Goal: Transaction & Acquisition: Purchase product/service

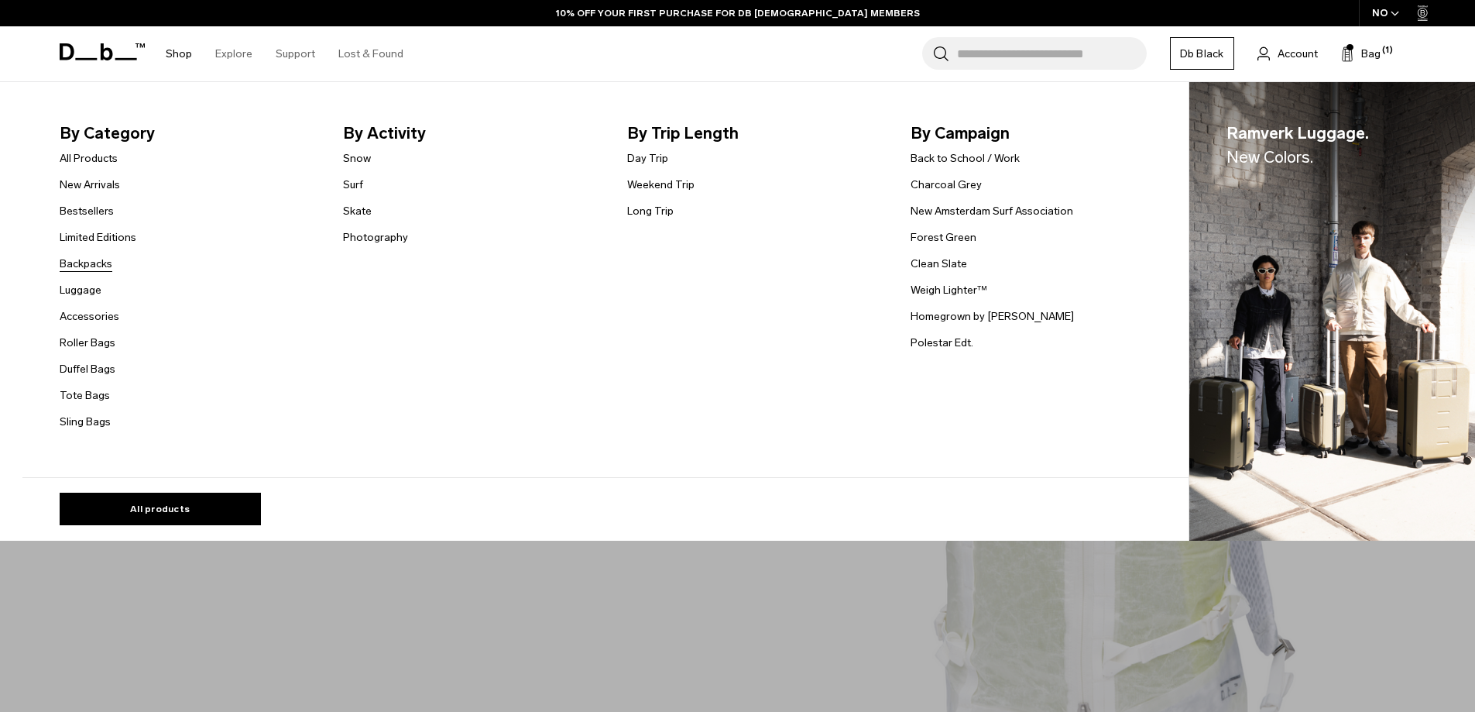
click at [92, 263] on link "Backpacks" at bounding box center [86, 264] width 53 height 16
click at [94, 209] on link "Bestsellers" at bounding box center [87, 211] width 54 height 16
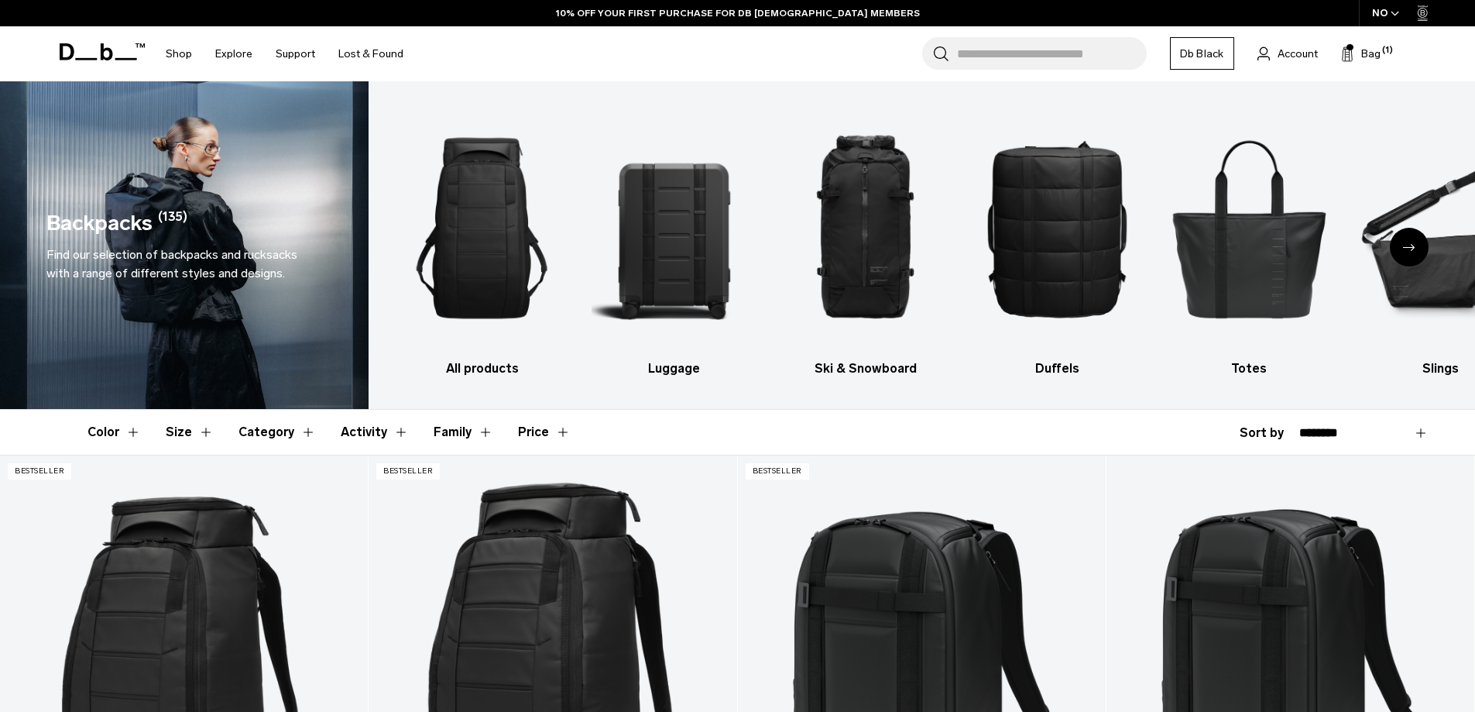
click at [1408, 245] on icon "Next slide" at bounding box center [1409, 247] width 12 height 7
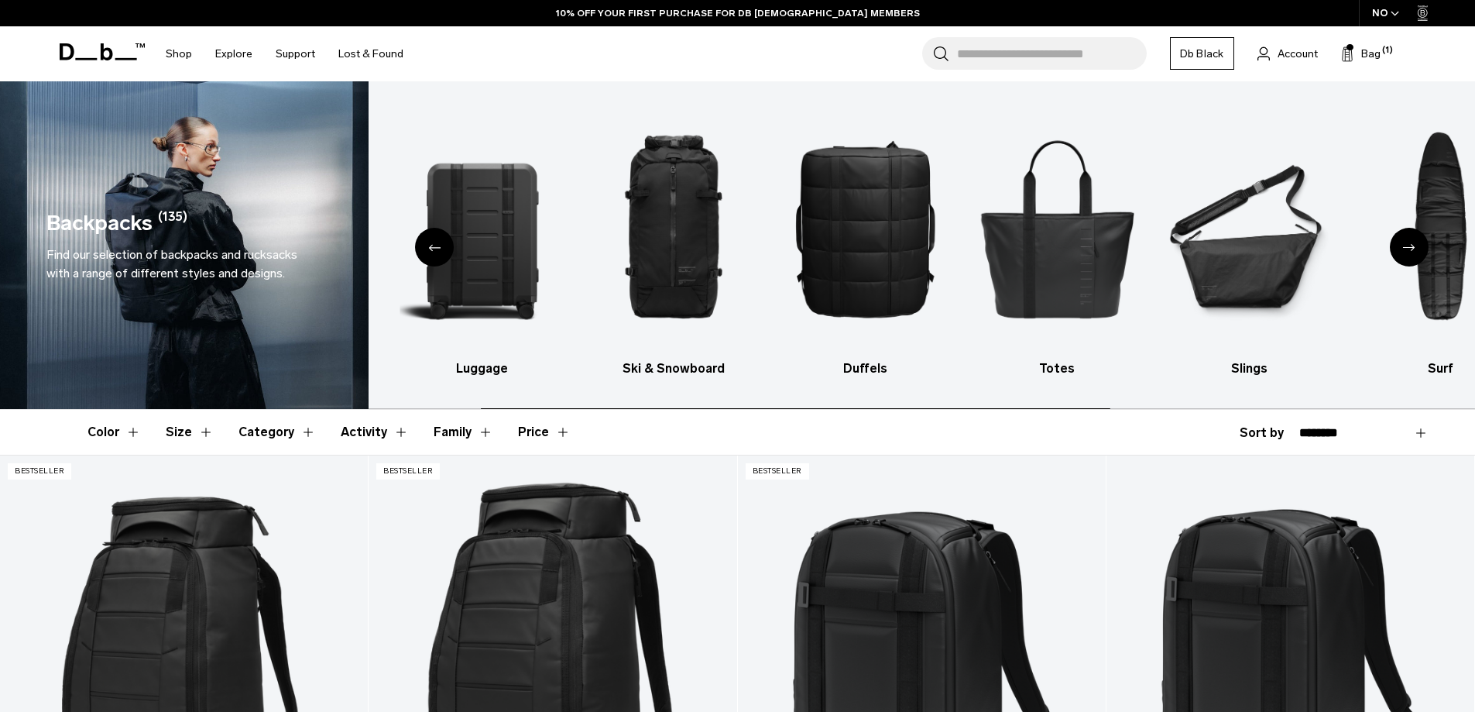
click at [1408, 245] on icon "Next slide" at bounding box center [1409, 247] width 12 height 7
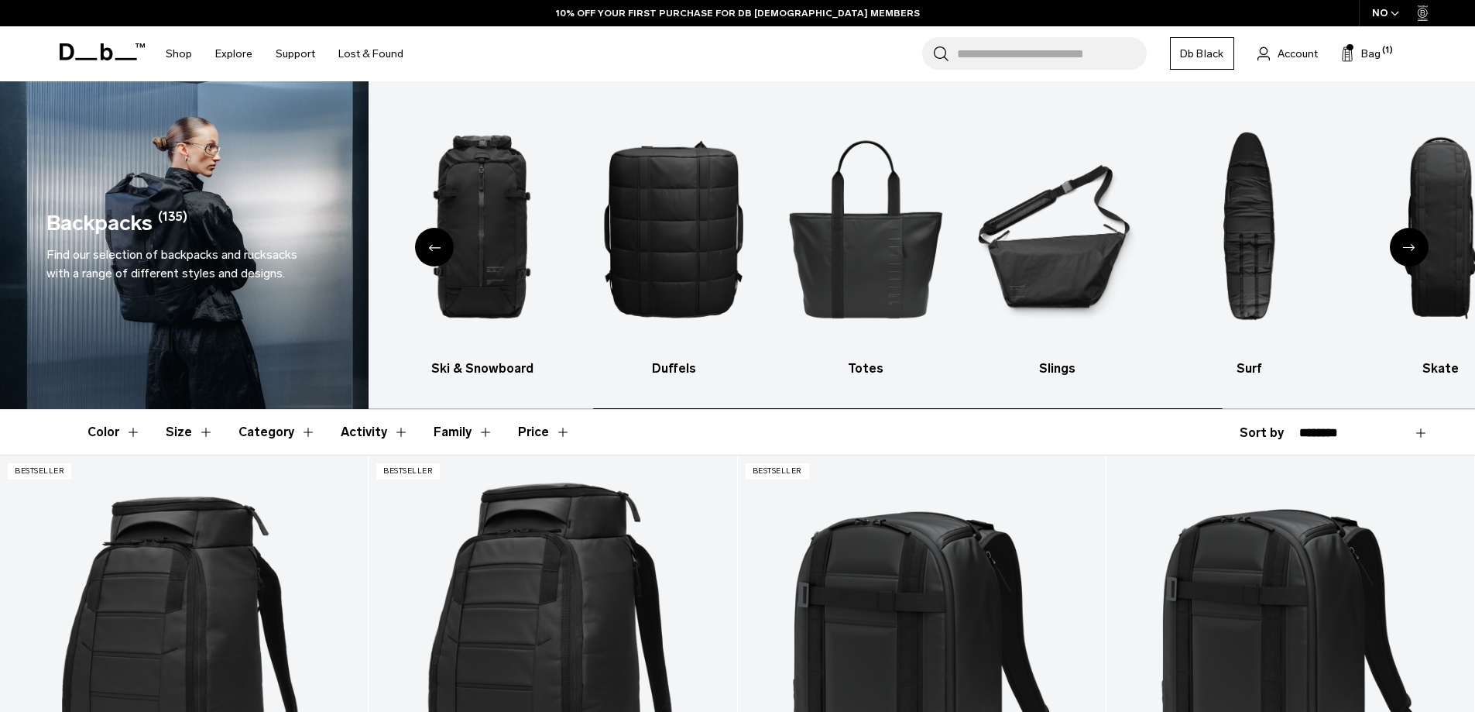
click at [1408, 245] on icon "Next slide" at bounding box center [1409, 247] width 12 height 7
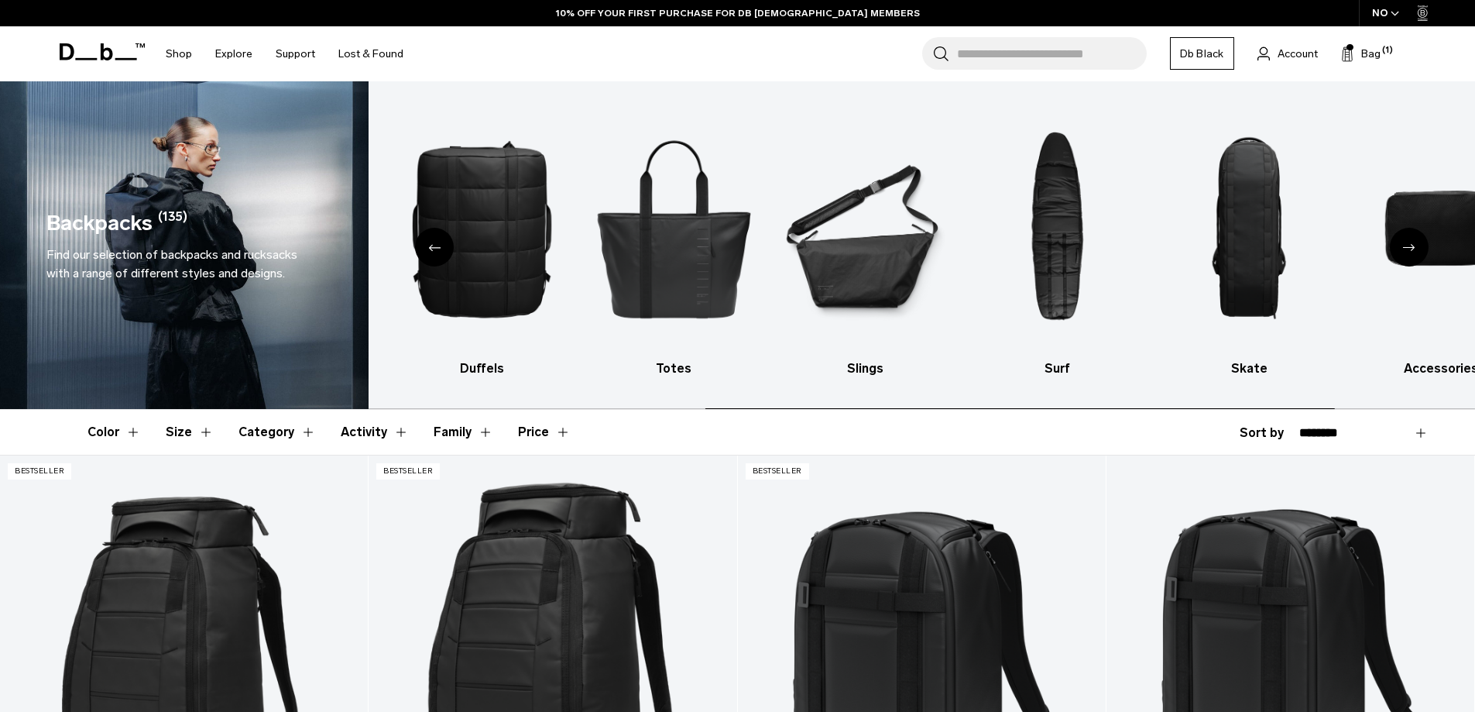
click at [1408, 245] on icon "Next slide" at bounding box center [1409, 247] width 12 height 7
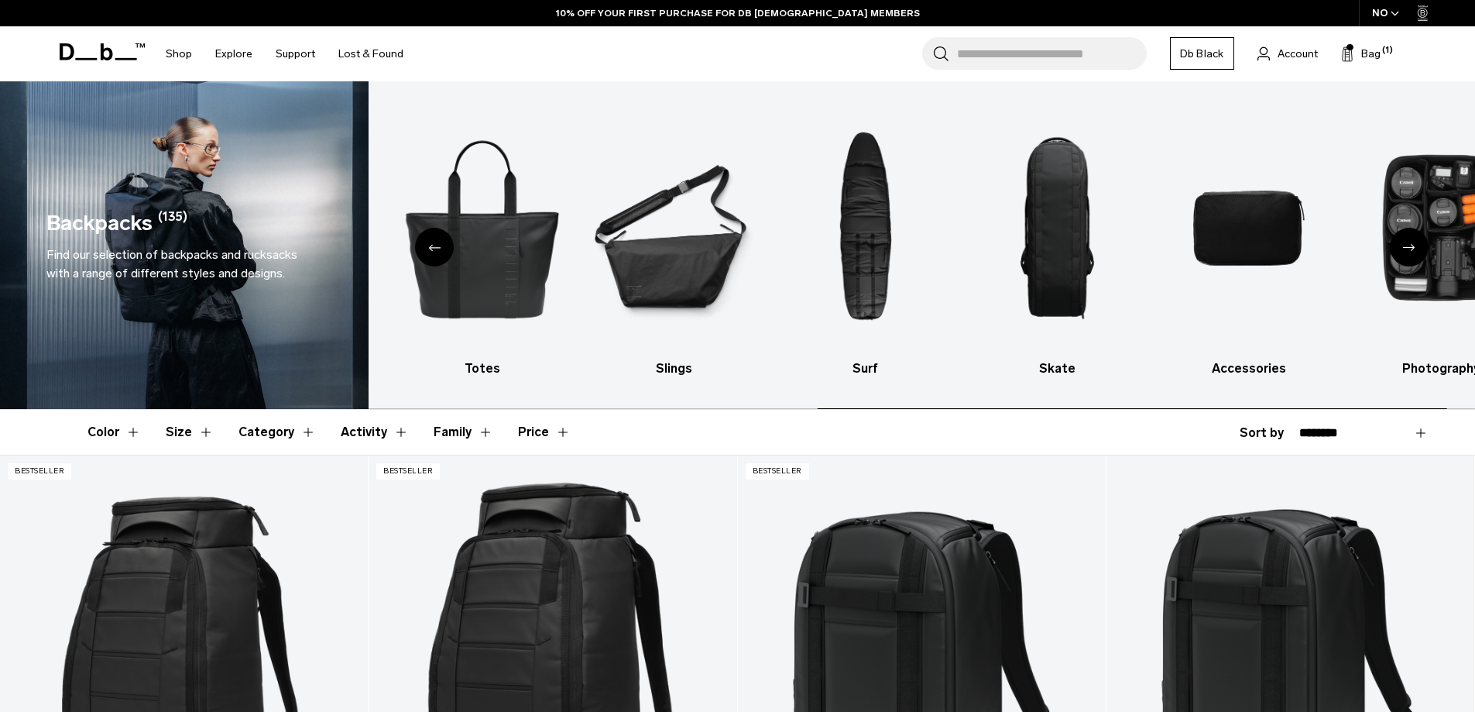
click at [1408, 245] on icon "Next slide" at bounding box center [1409, 247] width 12 height 7
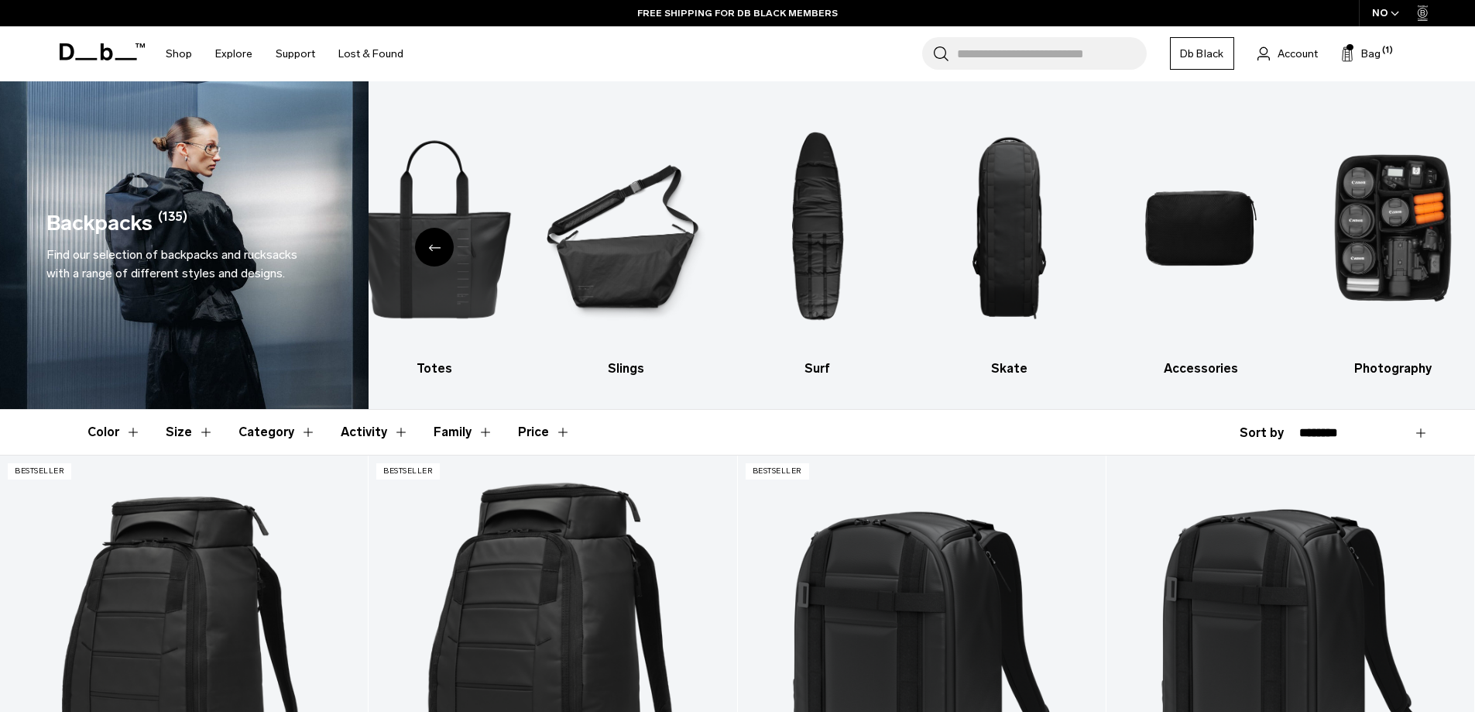
click at [428, 245] on icon "Previous slide" at bounding box center [434, 247] width 12 height 7
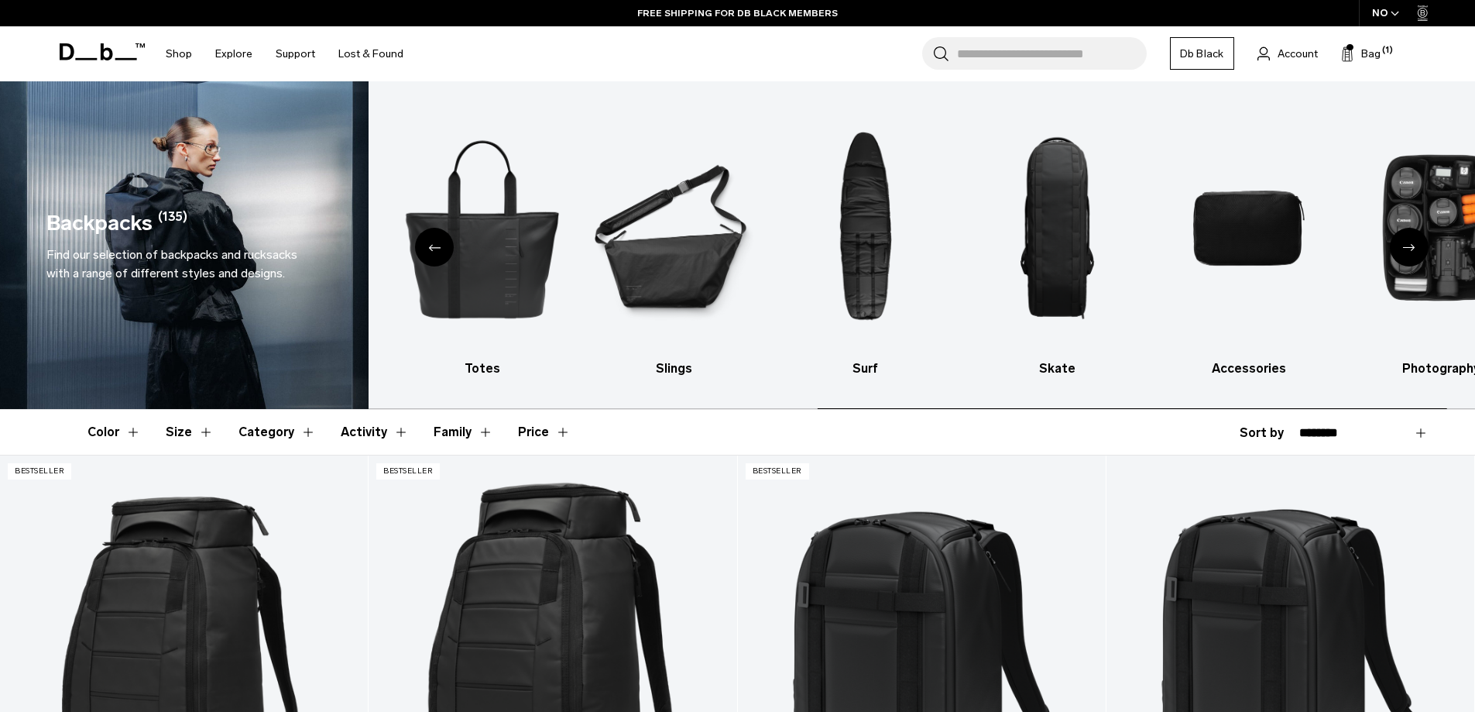
click at [428, 245] on icon "Previous slide" at bounding box center [434, 247] width 12 height 7
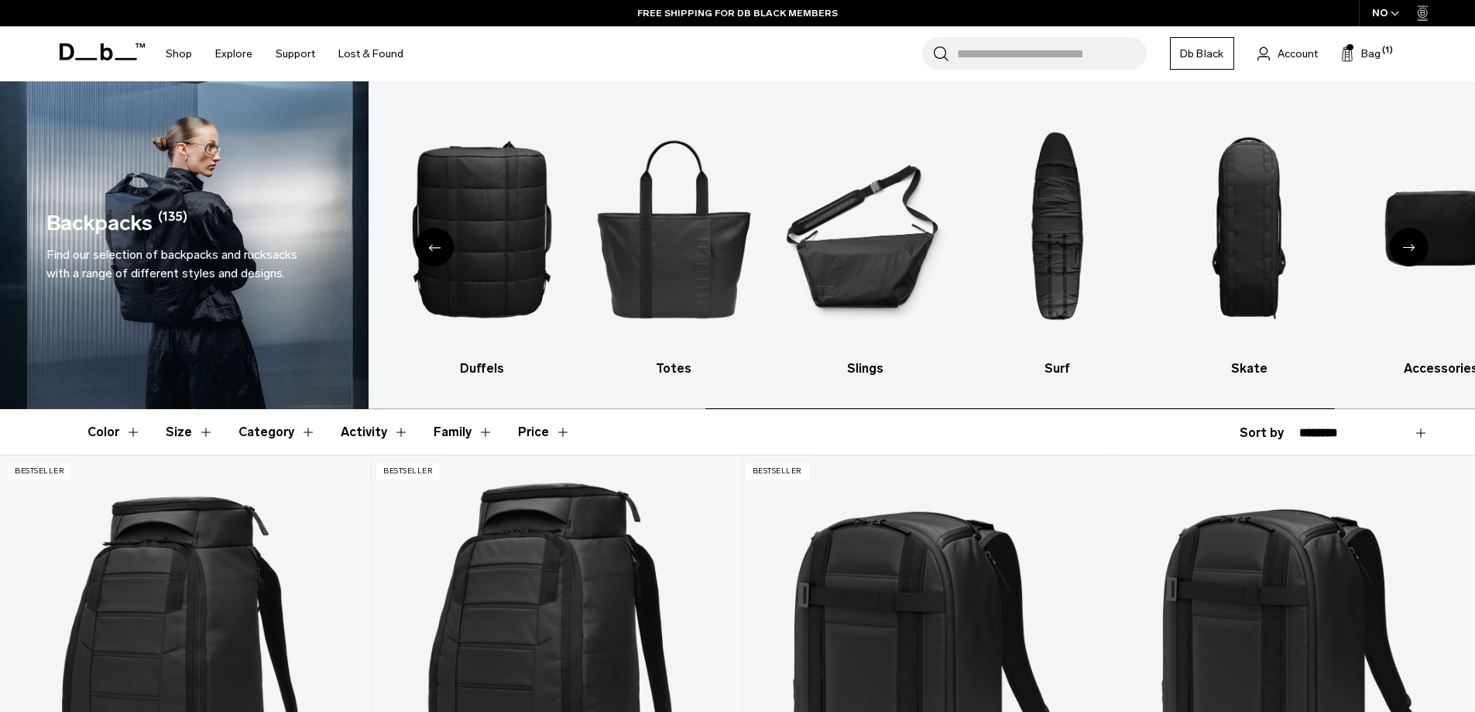
click at [428, 245] on icon "Previous slide" at bounding box center [434, 247] width 12 height 7
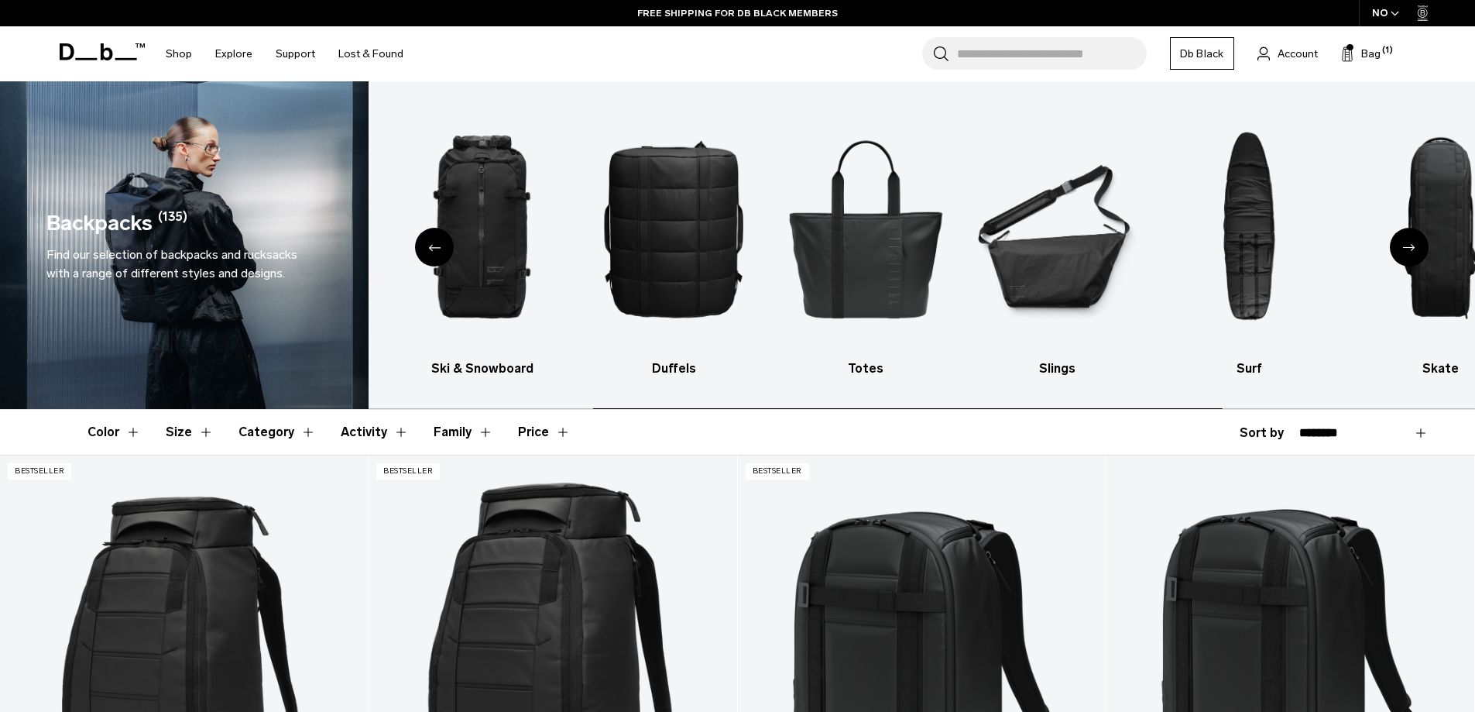
click at [428, 245] on icon "Previous slide" at bounding box center [434, 247] width 12 height 7
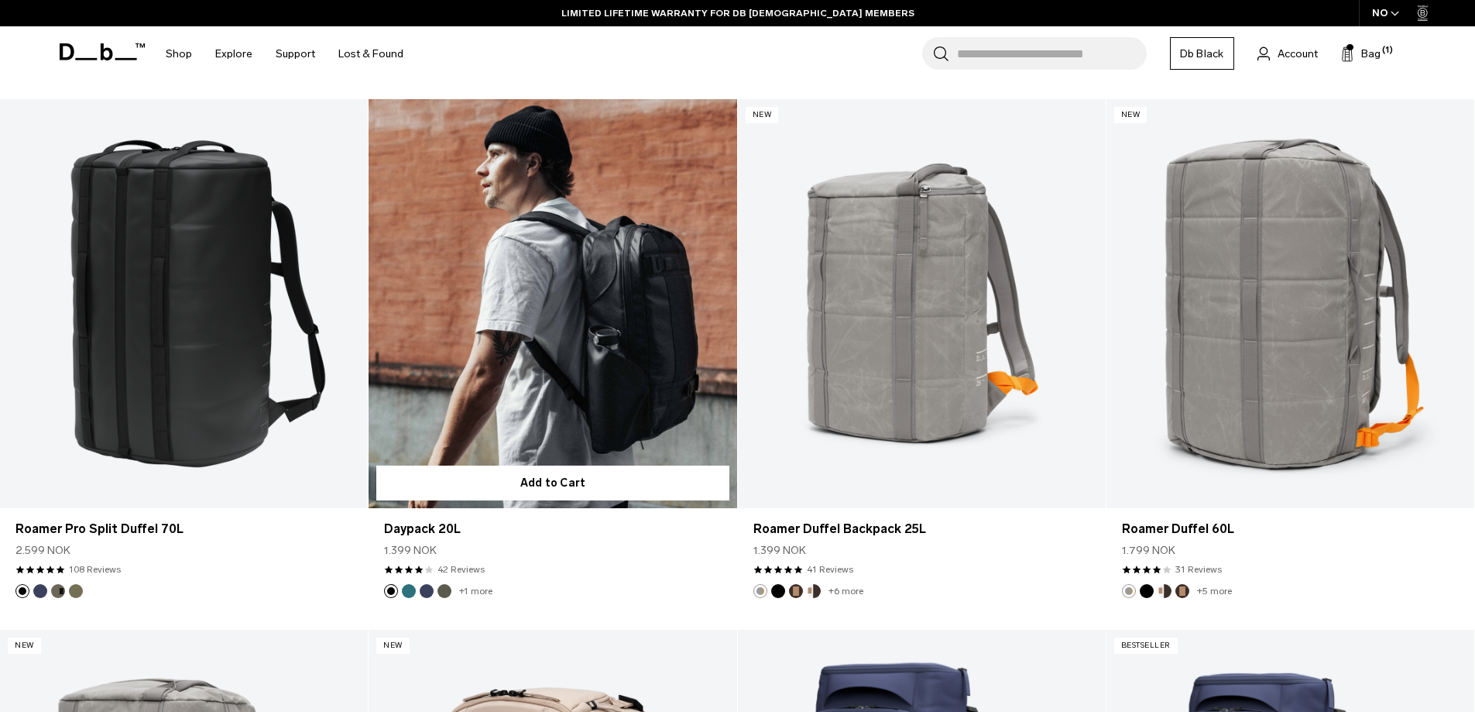
scroll to position [2478, 0]
click at [412, 592] on button "Midnight Teal" at bounding box center [409, 592] width 14 height 14
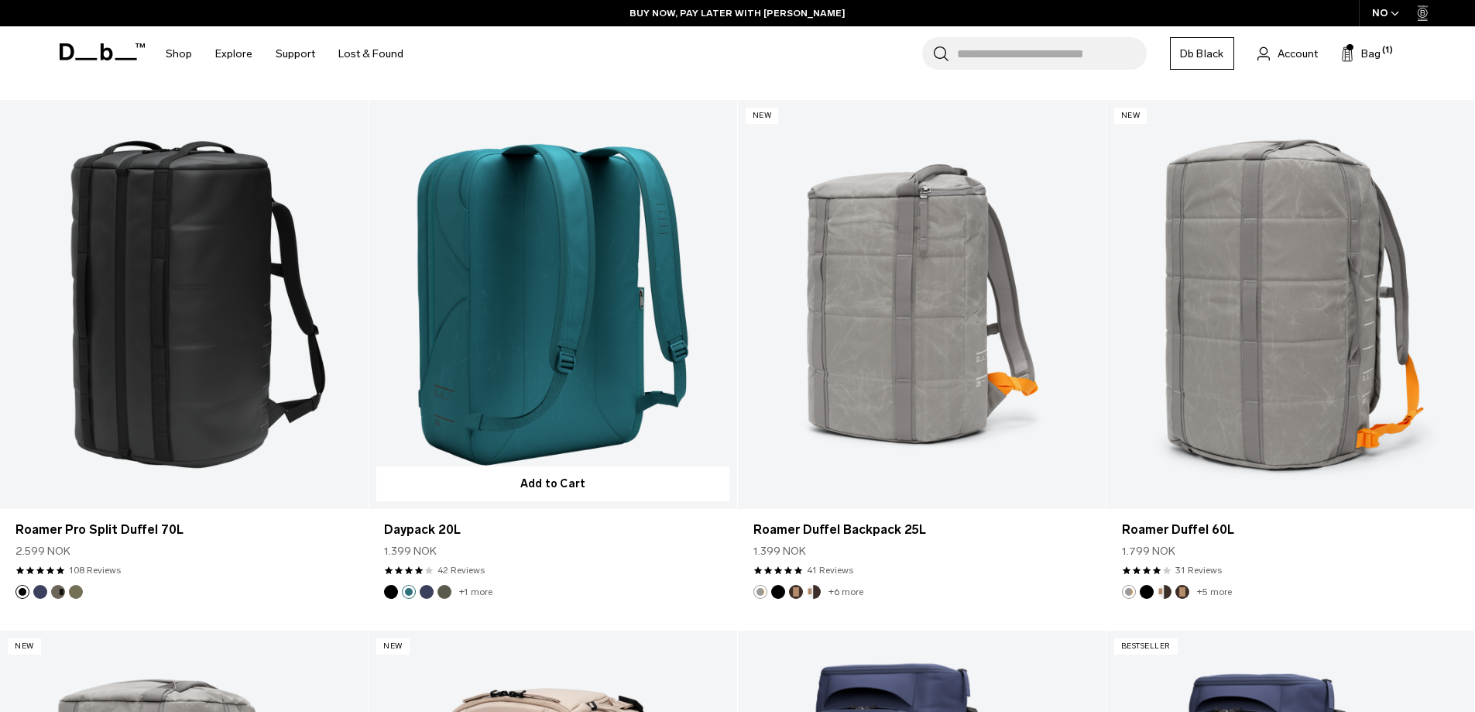
click at [425, 592] on button "Blue Hour" at bounding box center [427, 592] width 14 height 14
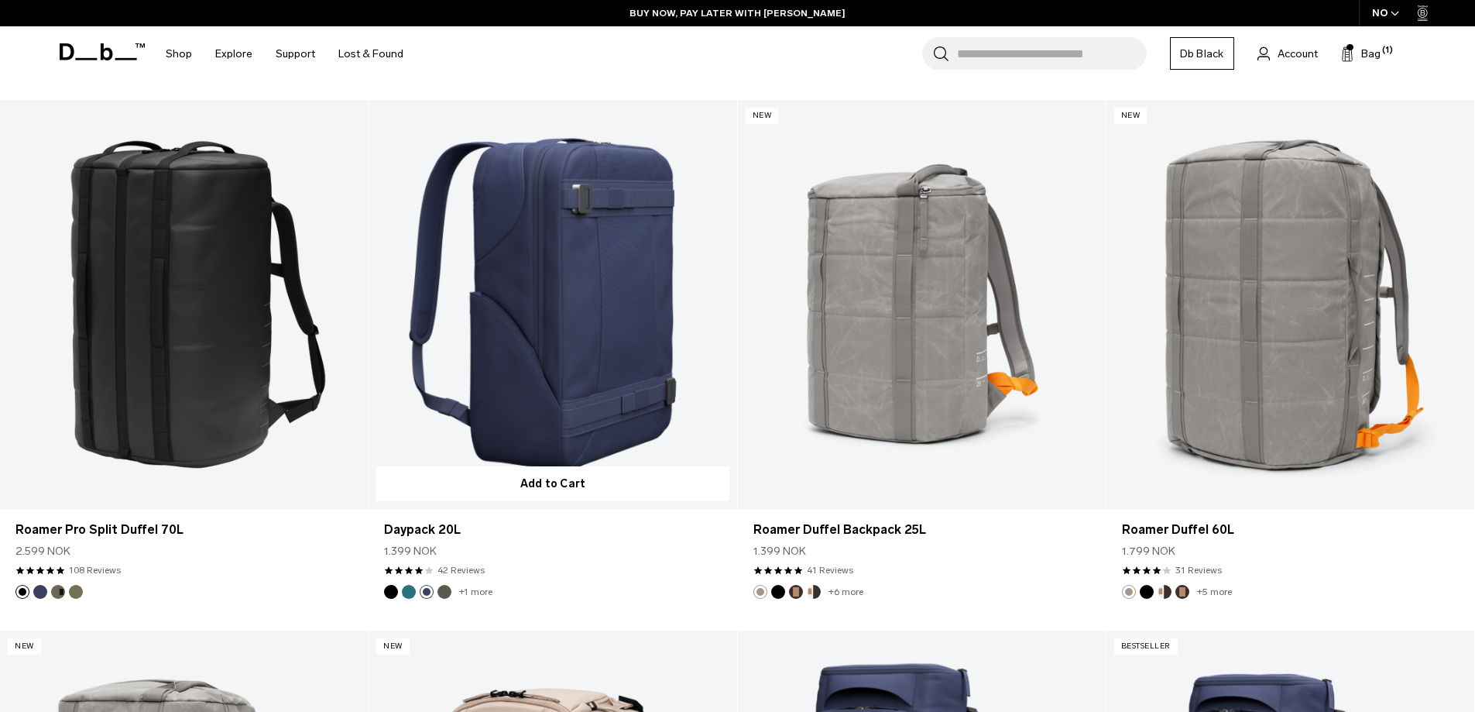
click at [444, 593] on button "Moss Green" at bounding box center [444, 592] width 14 height 14
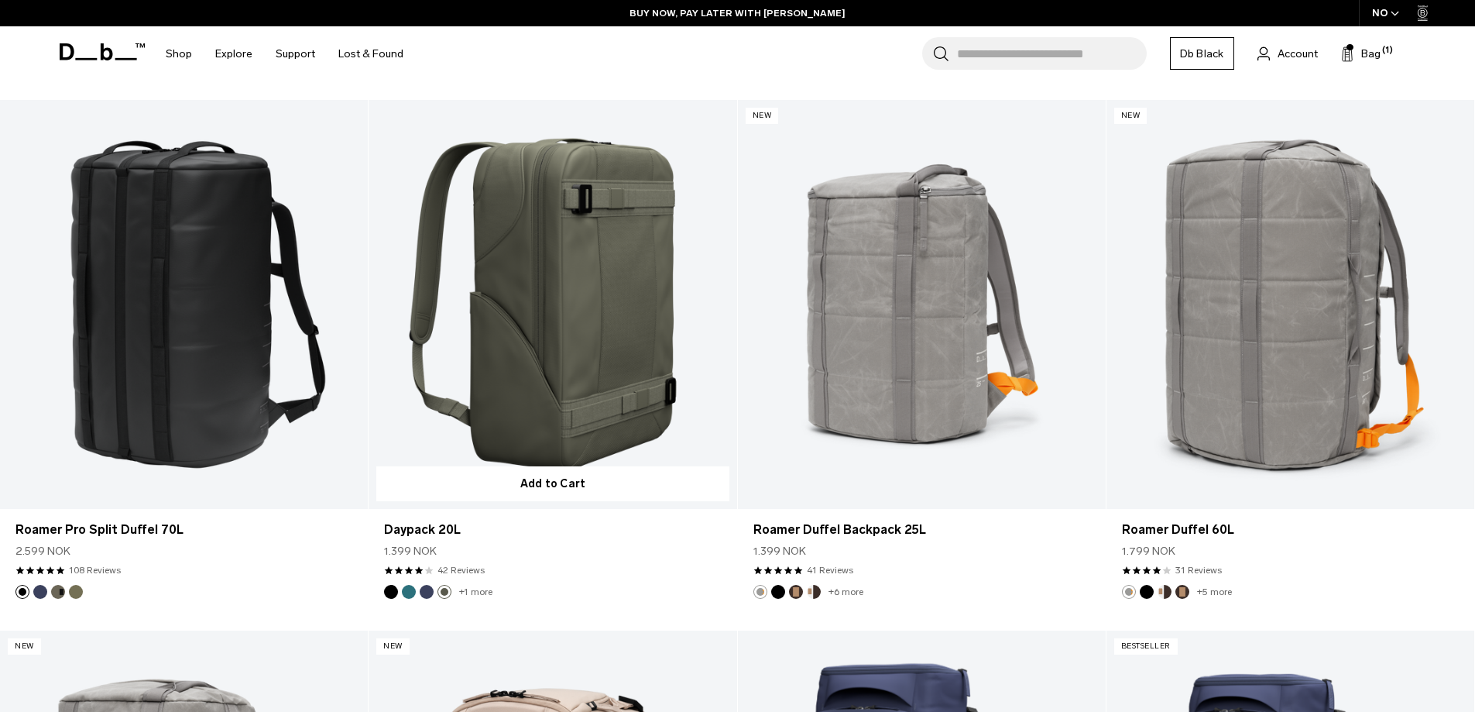
click at [470, 593] on link "+1 more" at bounding box center [475, 591] width 33 height 11
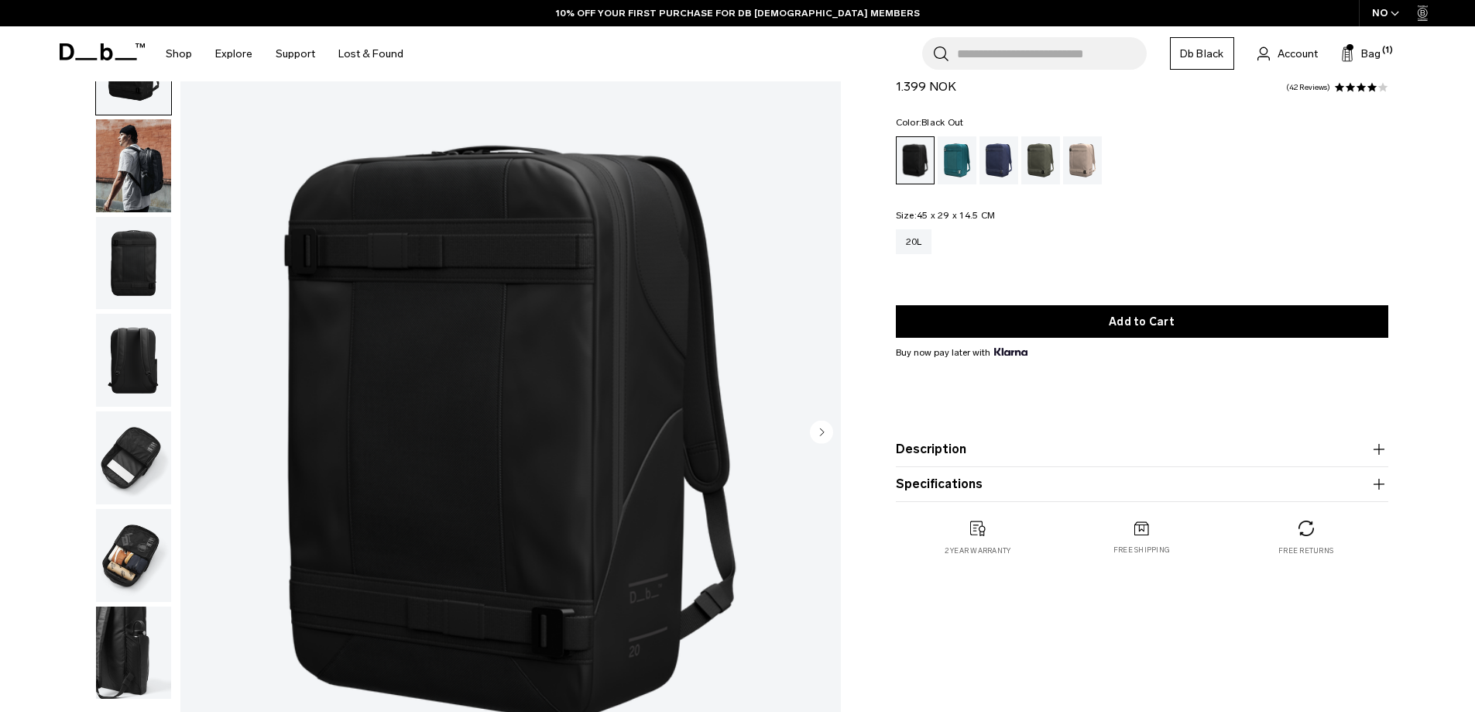
scroll to position [78, 0]
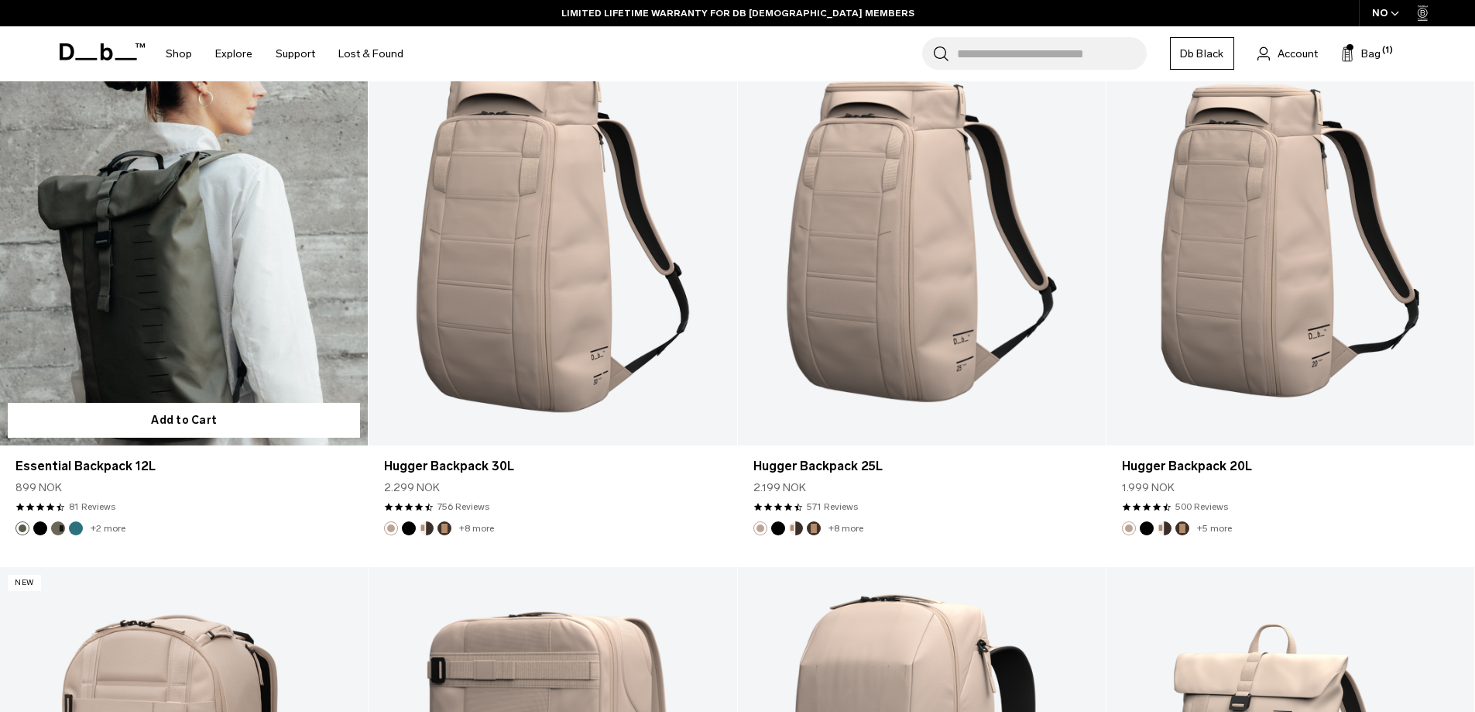
scroll to position [4662, 0]
click at [39, 532] on button "Black Out" at bounding box center [40, 529] width 14 height 14
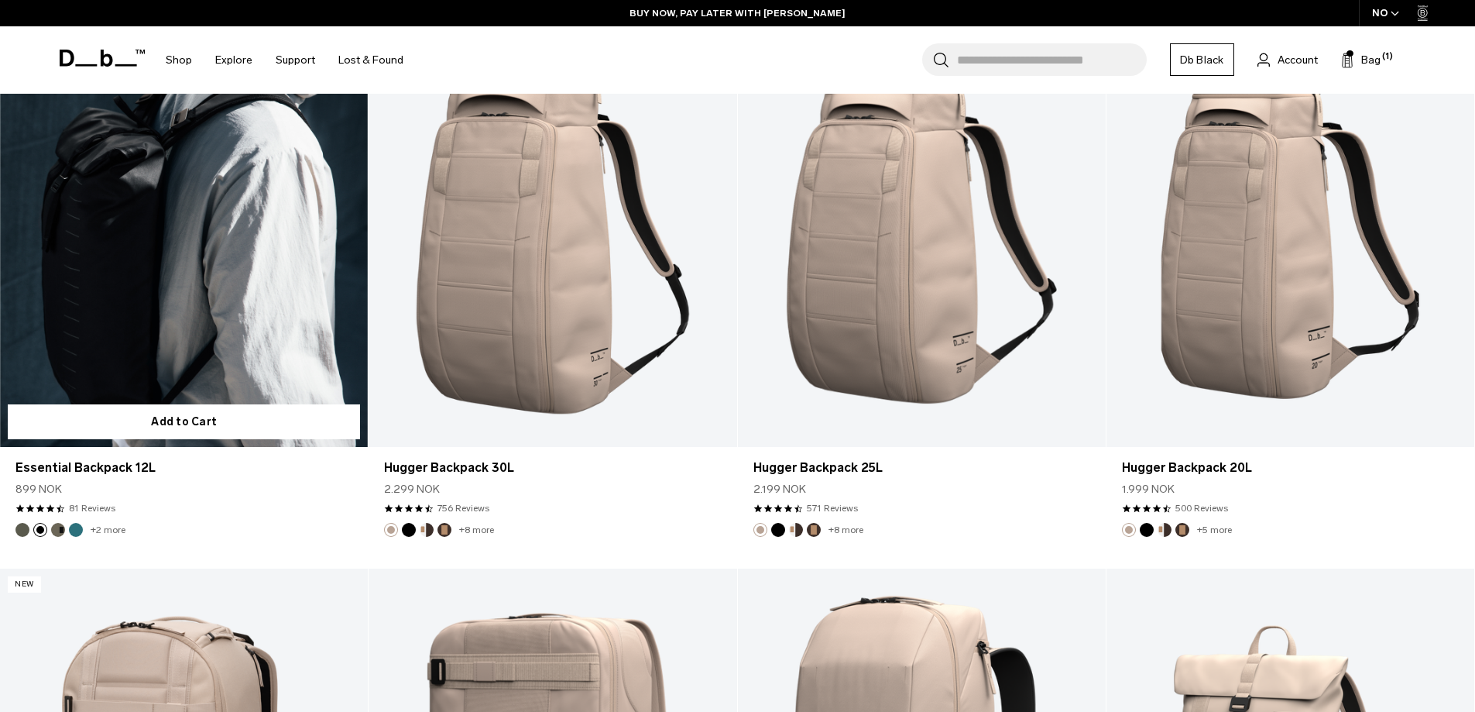
click at [77, 529] on button "Midnight Teal" at bounding box center [76, 530] width 14 height 14
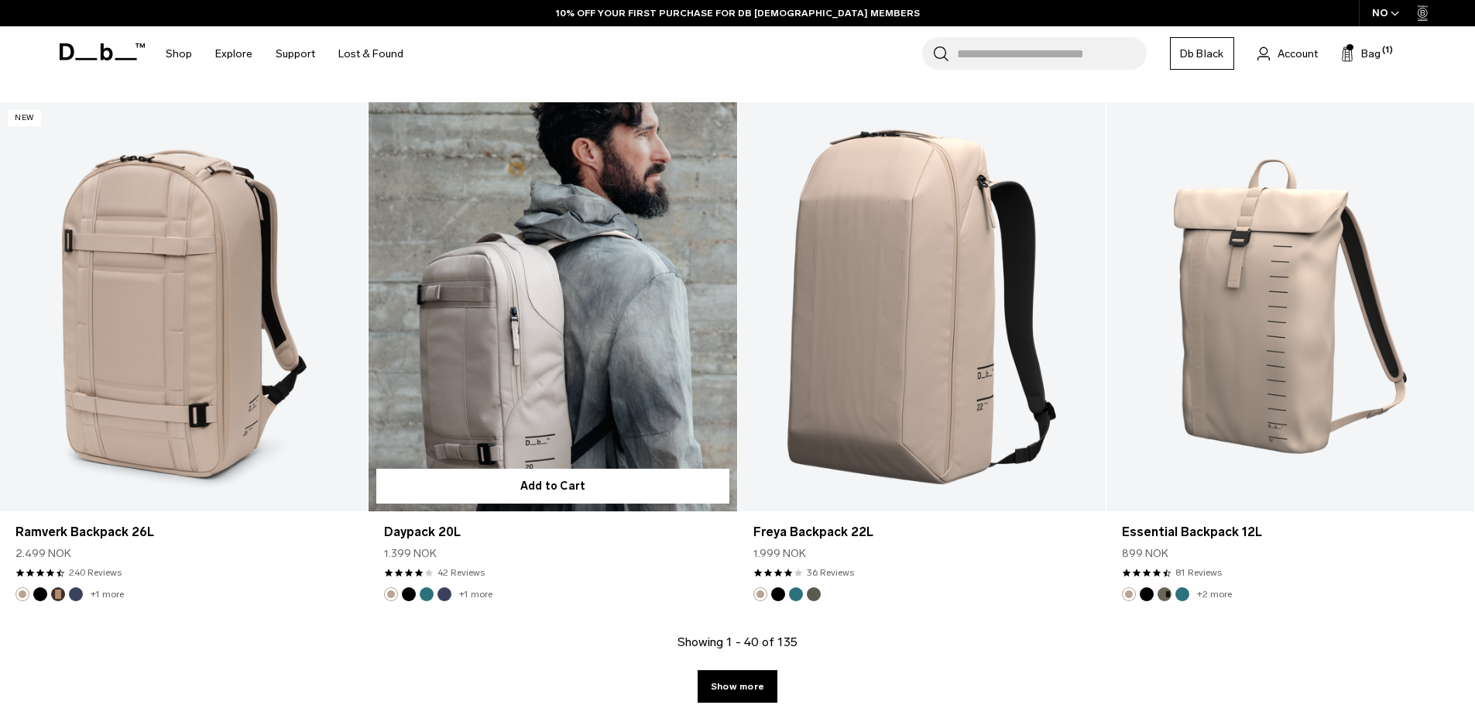
scroll to position [5127, 0]
click at [406, 597] on button "Black Out" at bounding box center [409, 595] width 14 height 14
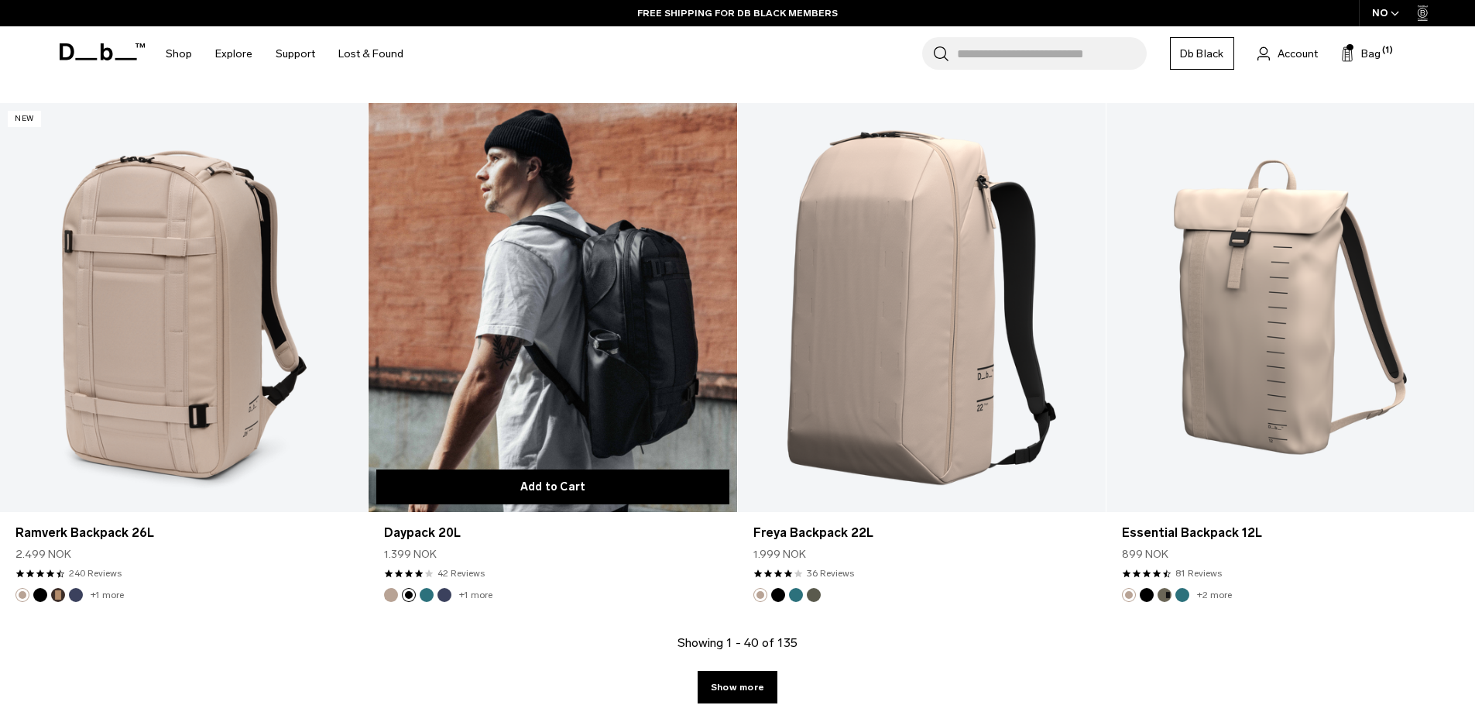
click at [570, 493] on button "Add to Cart" at bounding box center [552, 486] width 352 height 35
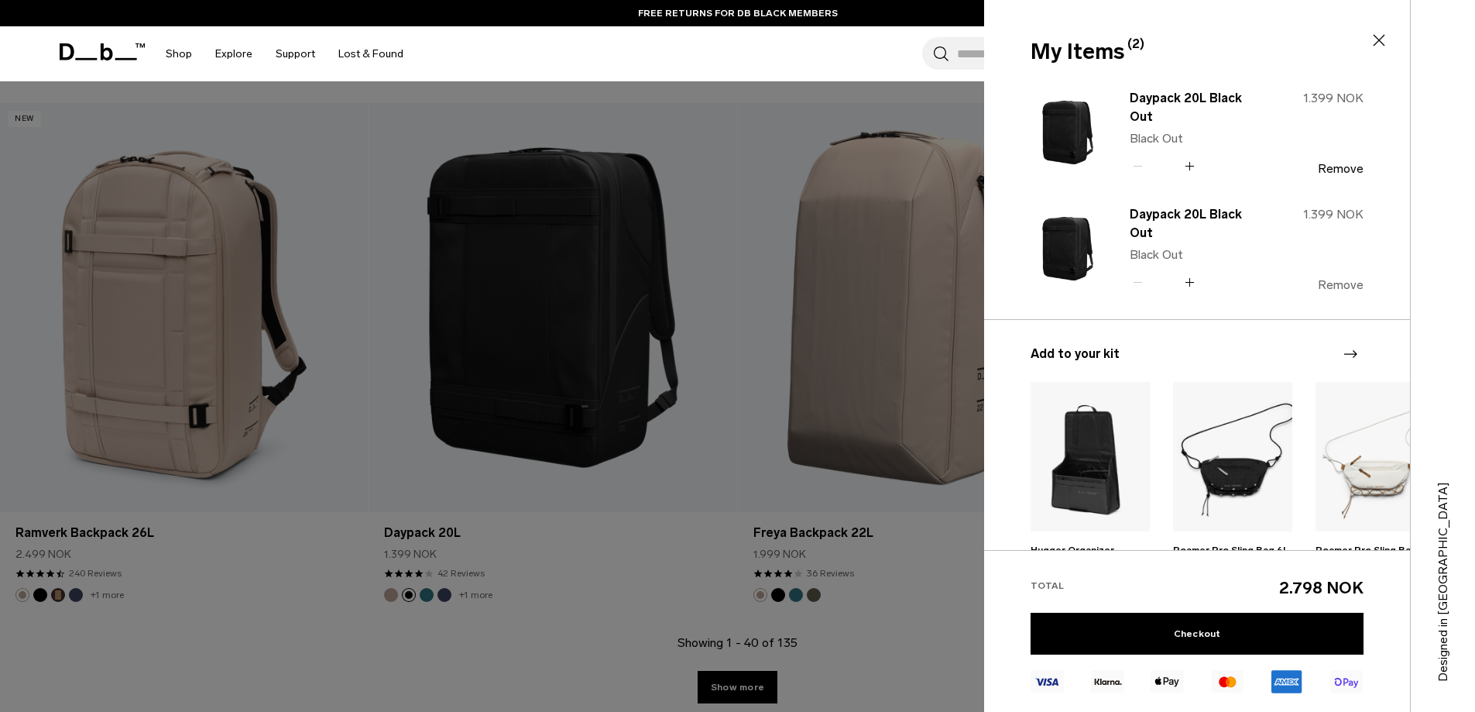
click at [1345, 278] on button "Remove" at bounding box center [1341, 285] width 46 height 14
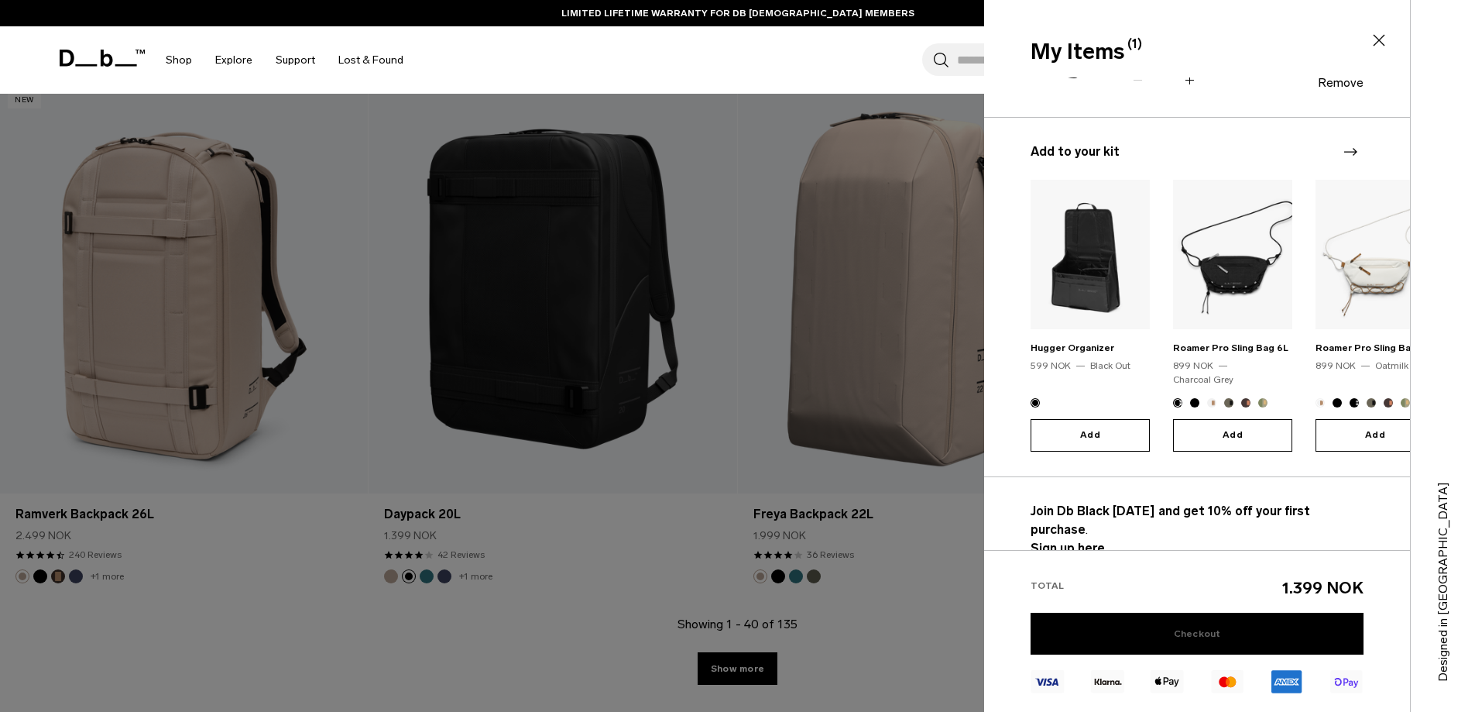
scroll to position [5146, 0]
click at [1240, 635] on link "Checkout" at bounding box center [1197, 633] width 333 height 42
